Goal: Task Accomplishment & Management: Manage account settings

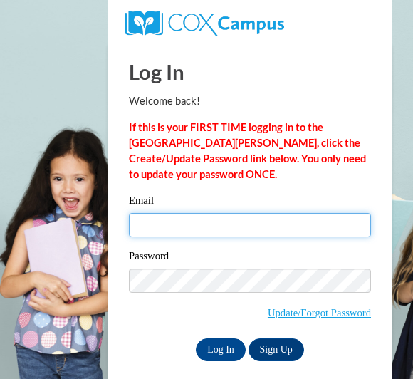
click at [322, 223] on input "Email" at bounding box center [250, 225] width 242 height 24
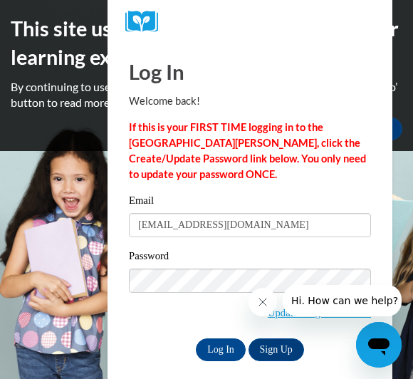
scroll to position [14, 0]
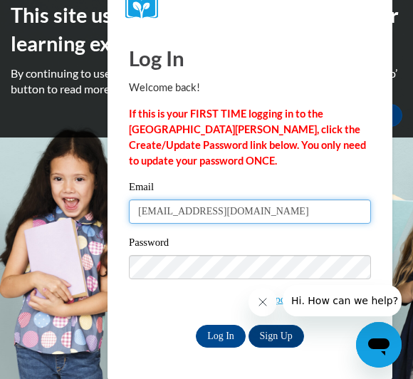
type input "[EMAIL_ADDRESS][DOMAIN_NAME]"
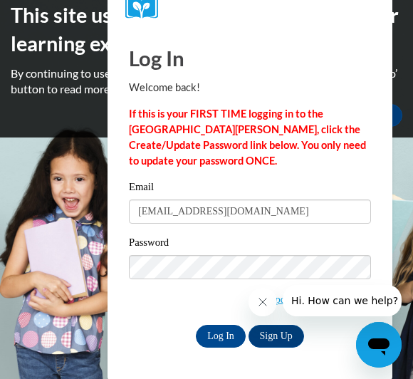
click at [258, 297] on icon "Close message from company" at bounding box center [262, 301] width 11 height 11
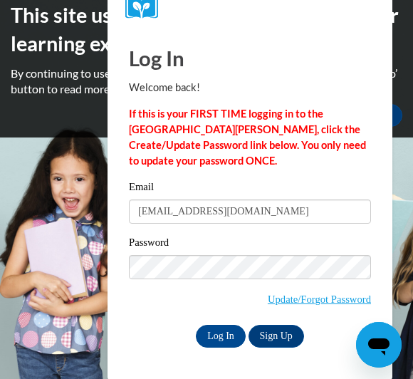
click at [285, 296] on link "Update/Forgot Password" at bounding box center [319, 298] width 103 height 11
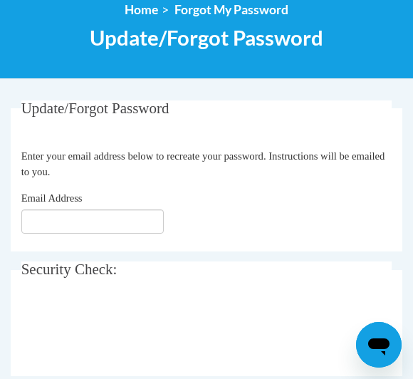
scroll to position [213, 0]
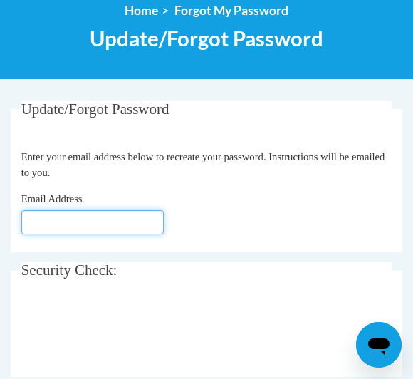
click at [34, 216] on input "Email Address" at bounding box center [92, 222] width 142 height 24
type input "T"
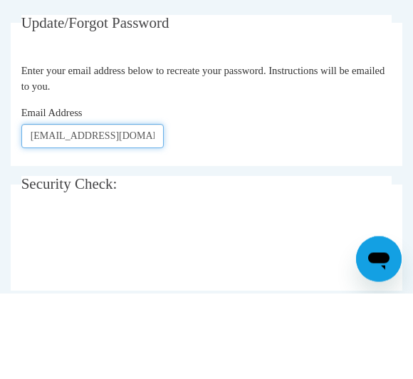
type input "[EMAIL_ADDRESS][DOMAIN_NAME]"
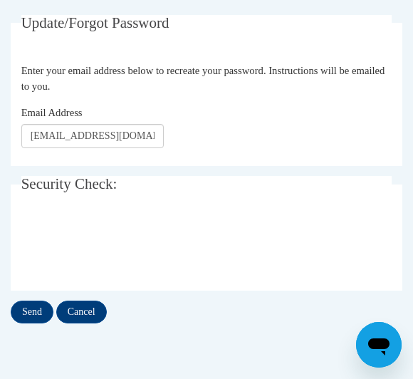
click at [25, 307] on input "Send" at bounding box center [32, 311] width 43 height 23
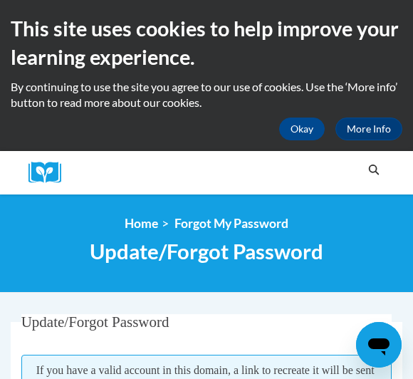
click at [310, 117] on button "Okay" at bounding box center [302, 128] width 46 height 23
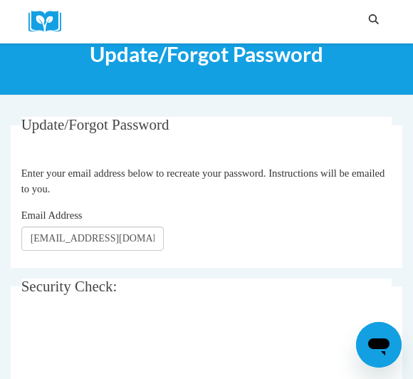
scroll to position [125, 0]
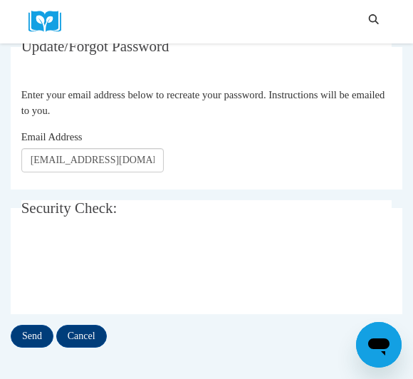
click at [28, 329] on input "Send" at bounding box center [32, 335] width 43 height 23
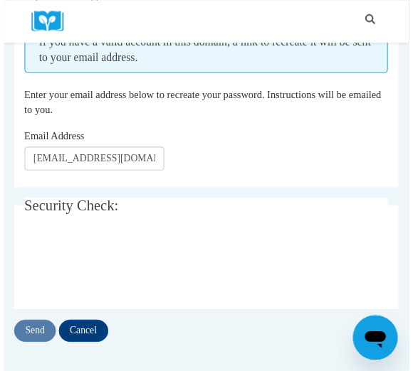
scroll to position [200, 0]
